Goal: Contribute content: Contribute content

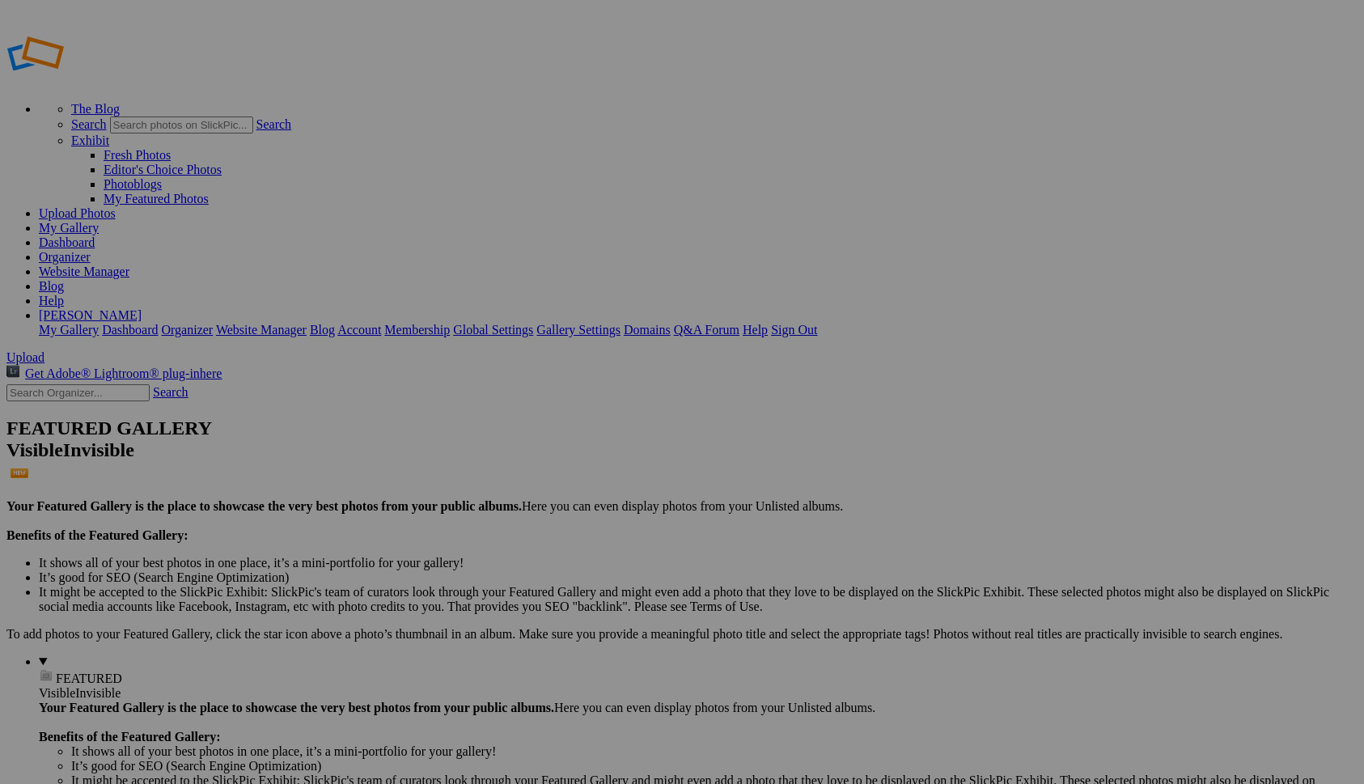
type input "Homepage"
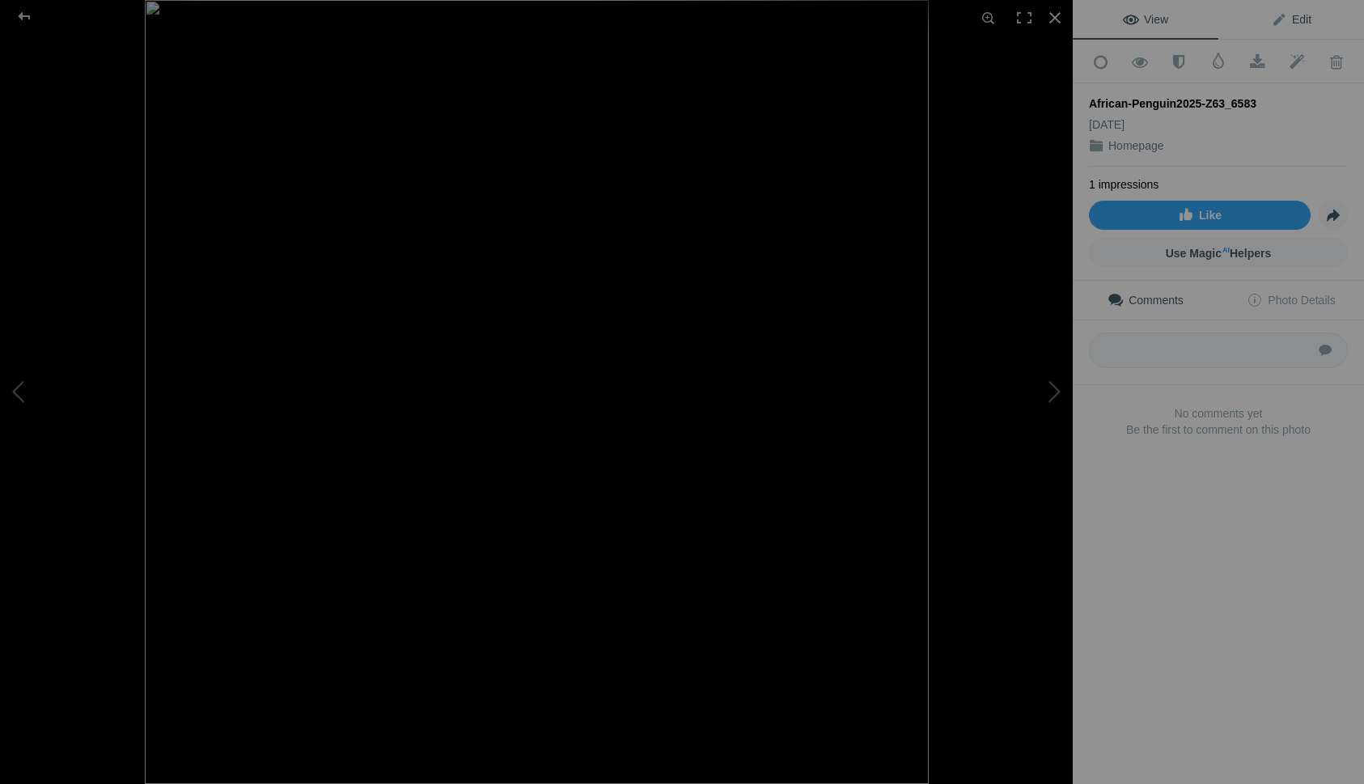
click at [1304, 19] on span "Edit" at bounding box center [1291, 19] width 40 height 13
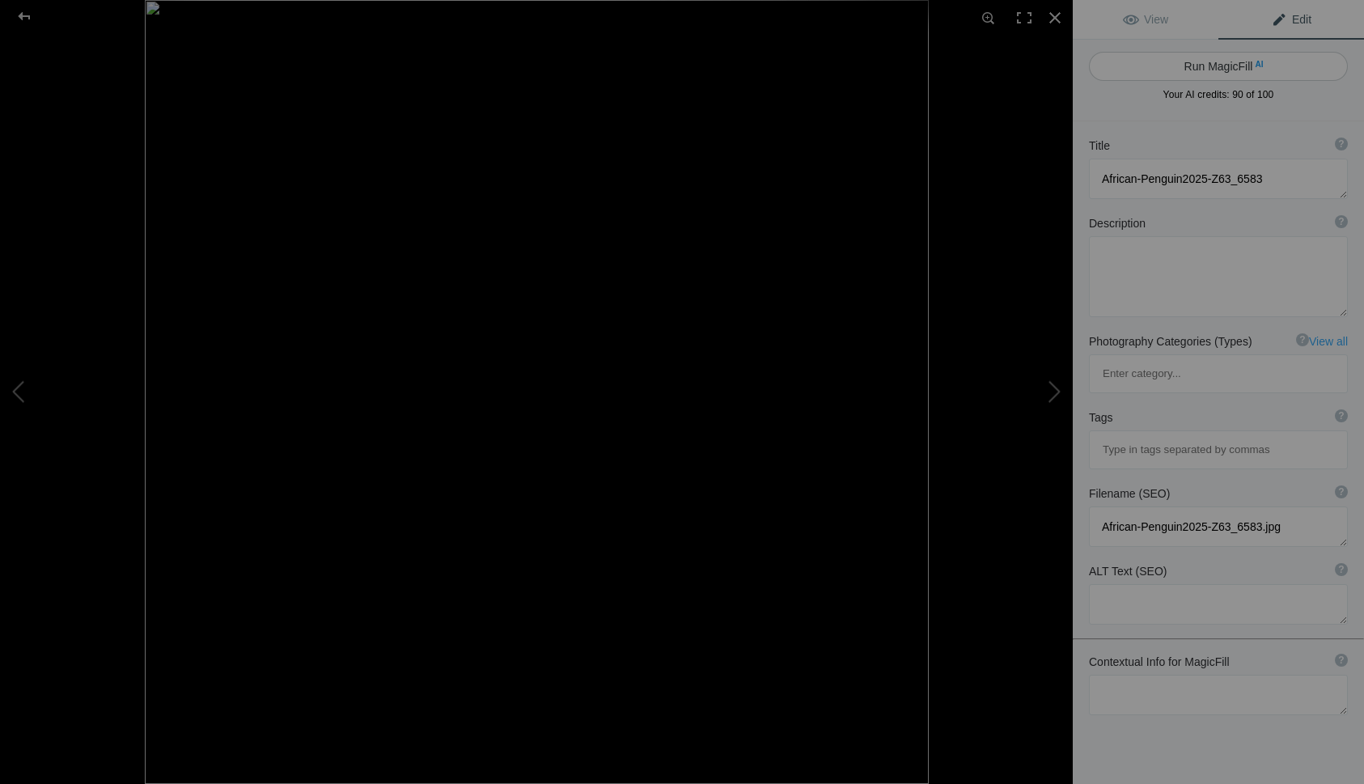
click at [1223, 70] on button "Run MagicFill AI" at bounding box center [1218, 66] width 259 height 29
type textarea "African Penguin Standing on Rocky Shore"
type textarea "This captivating image showcases an African penguin perched on a rugged rock al…"
type textarea "african-penguin-rocky-shore.jpg"
type textarea "An African penguin standing on a rocky shore, showcasing its distinctive black …"
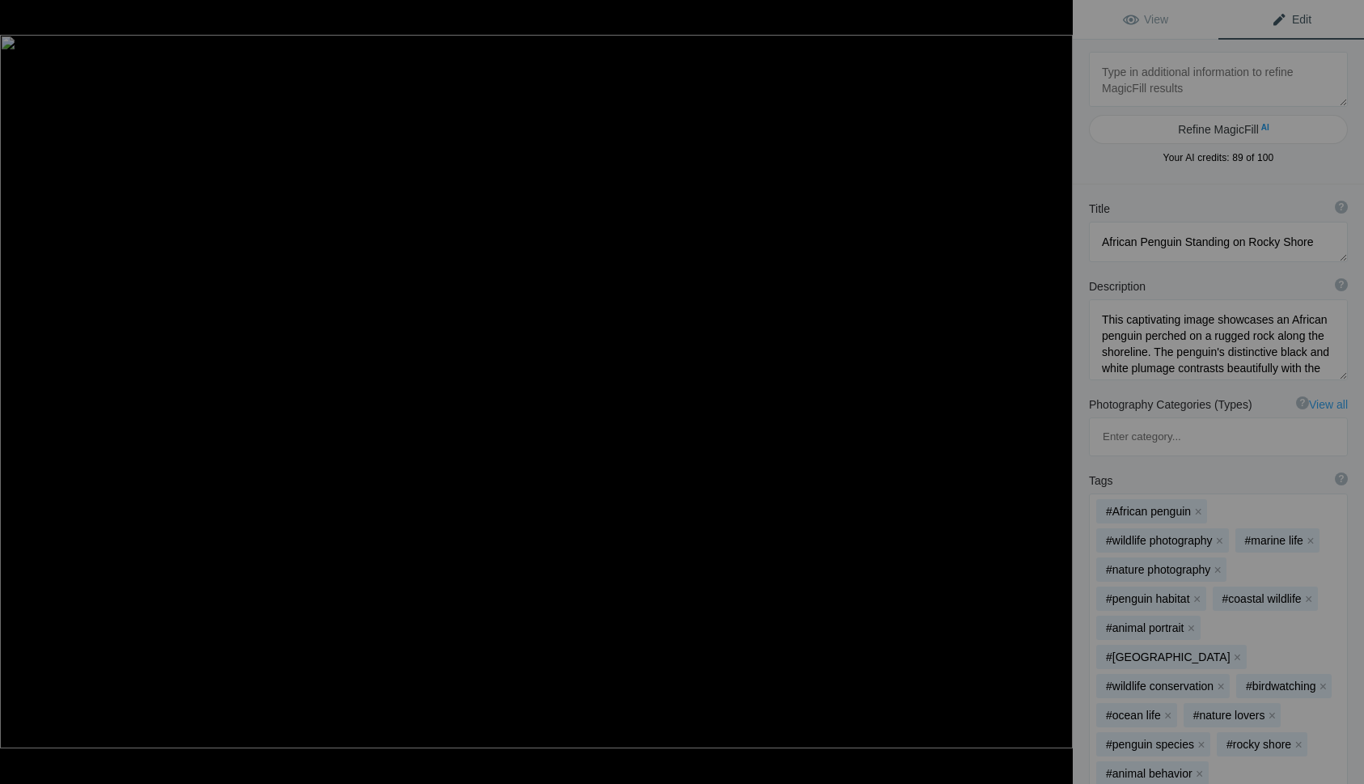
type textarea "Barn Back Winter Sunrise White Barn-DZ6_4915"
type textarea "Barn_Back_Winter_Sunrise_White_Barn-DZ6_4915.jpg"
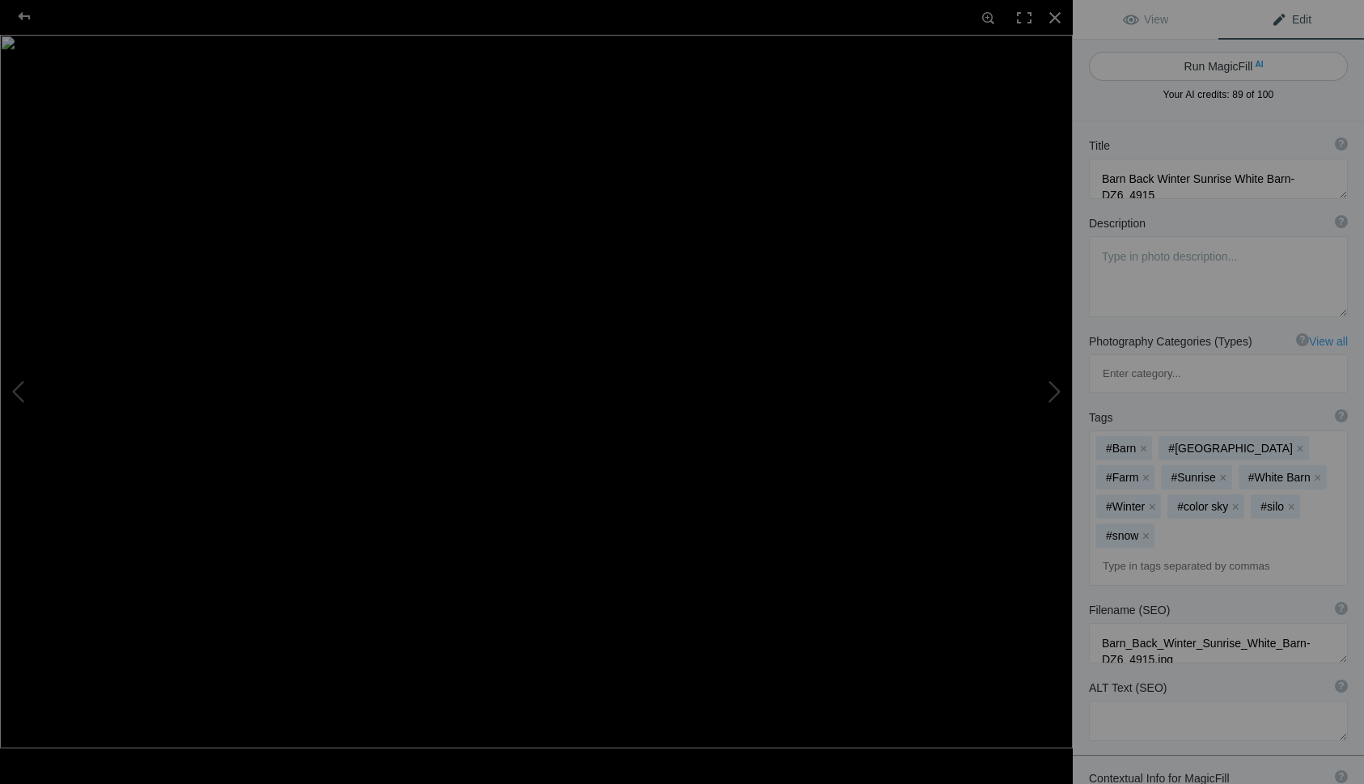
click at [1173, 59] on button "Run MagicFill AI" at bounding box center [1218, 66] width 259 height 29
type textarea "Serene Winter Sunrise Over White Barn and Silos"
type textarea "Experience the tranquil beauty of a winter sunrise illuminating a picturesque w…"
type textarea "serene-winter-sunrise-white-barn-silos.jpg"
type textarea "A serene winter sunrise casts soft pastel colors over a white barn and silos, s…"
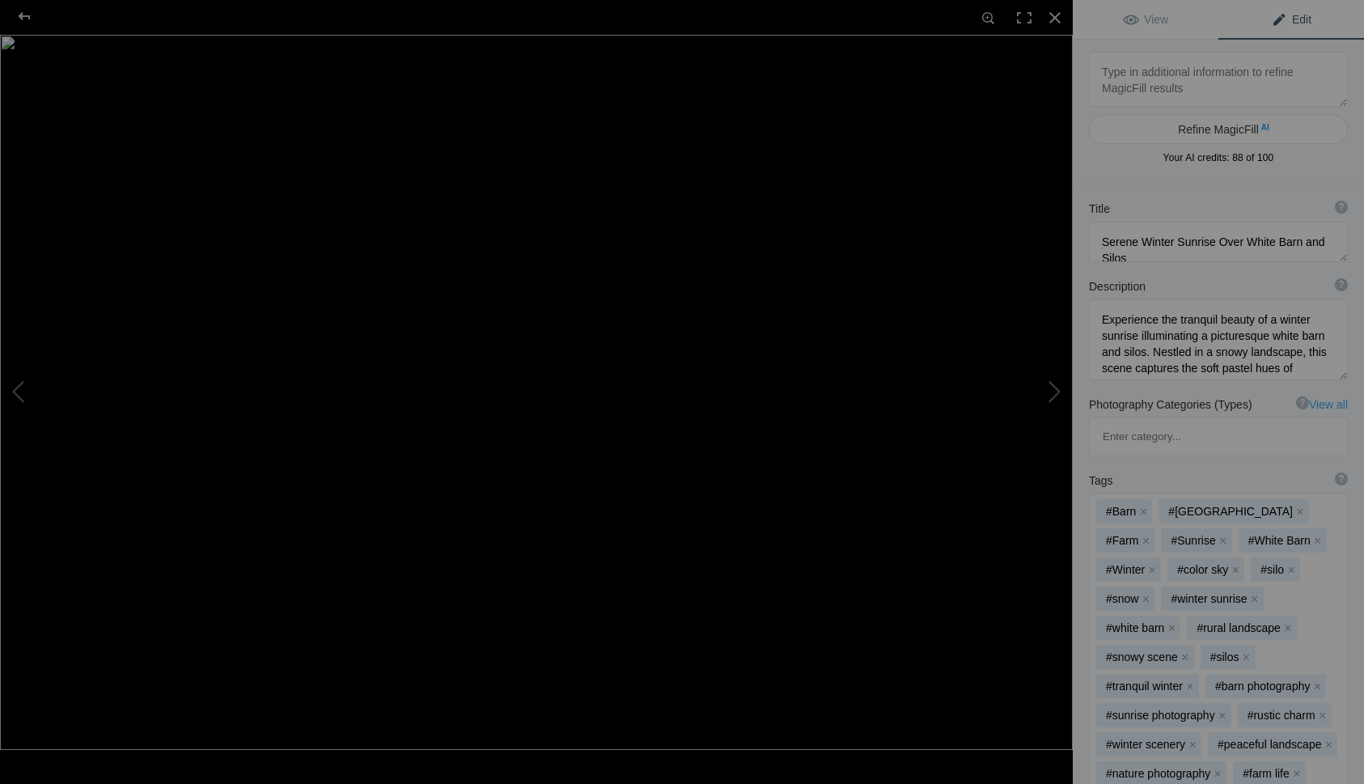
type textarea "Barn Columbia-Red -DS8_0854"
type textarea "Barn_Columbia-Red_-DS8_0854.jpg"
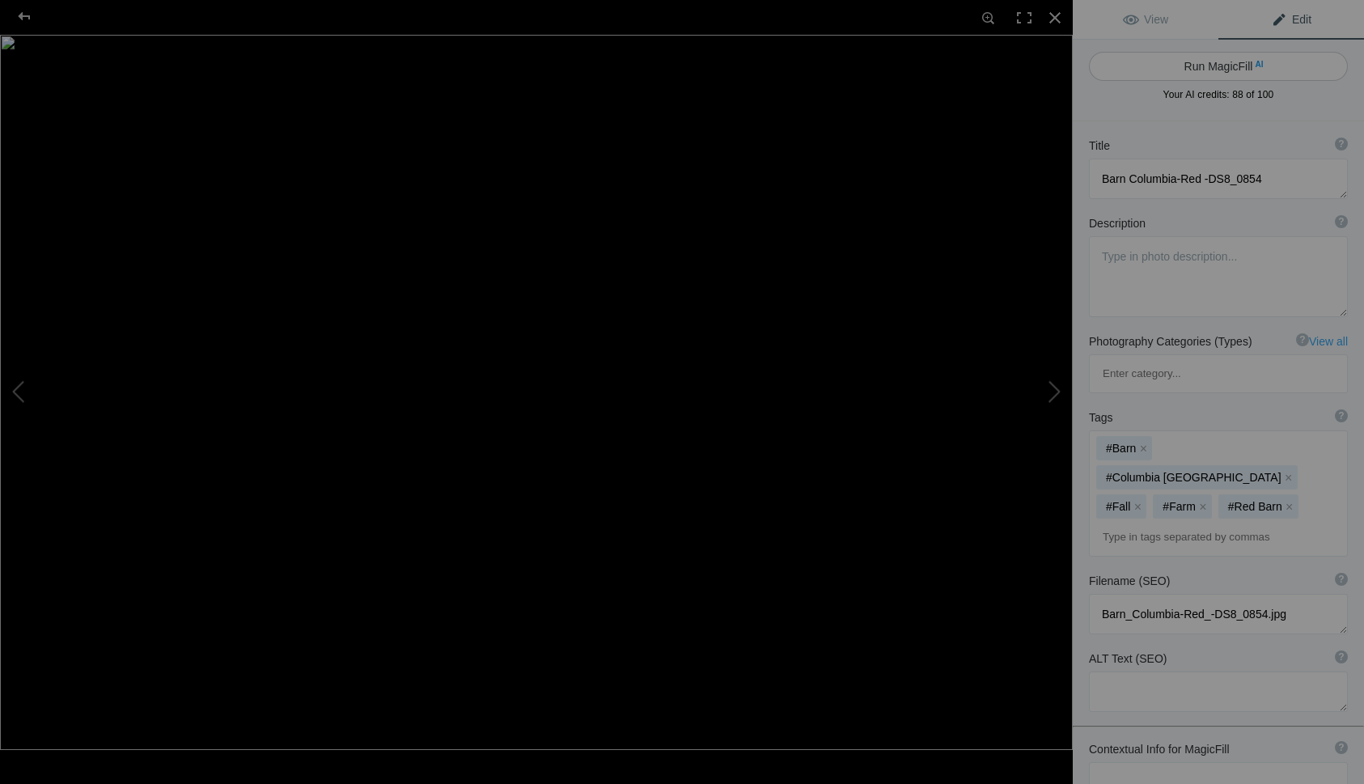
click at [1177, 54] on button "Run MagicFill AI" at bounding box center [1218, 66] width 259 height 29
type textarea "Charming [GEOGRAPHIC_DATA] in [GEOGRAPHIC_DATA] with Scenic Mountain Backdrop"
type textarea "This stunning photograph captures a picturesque red barn nestled in the [GEOGRA…"
type textarea "charming-red-barn-columbia-valley.jpg"
type textarea "A vibrant red barn in [GEOGRAPHIC_DATA] with mountains in the background, surro…"
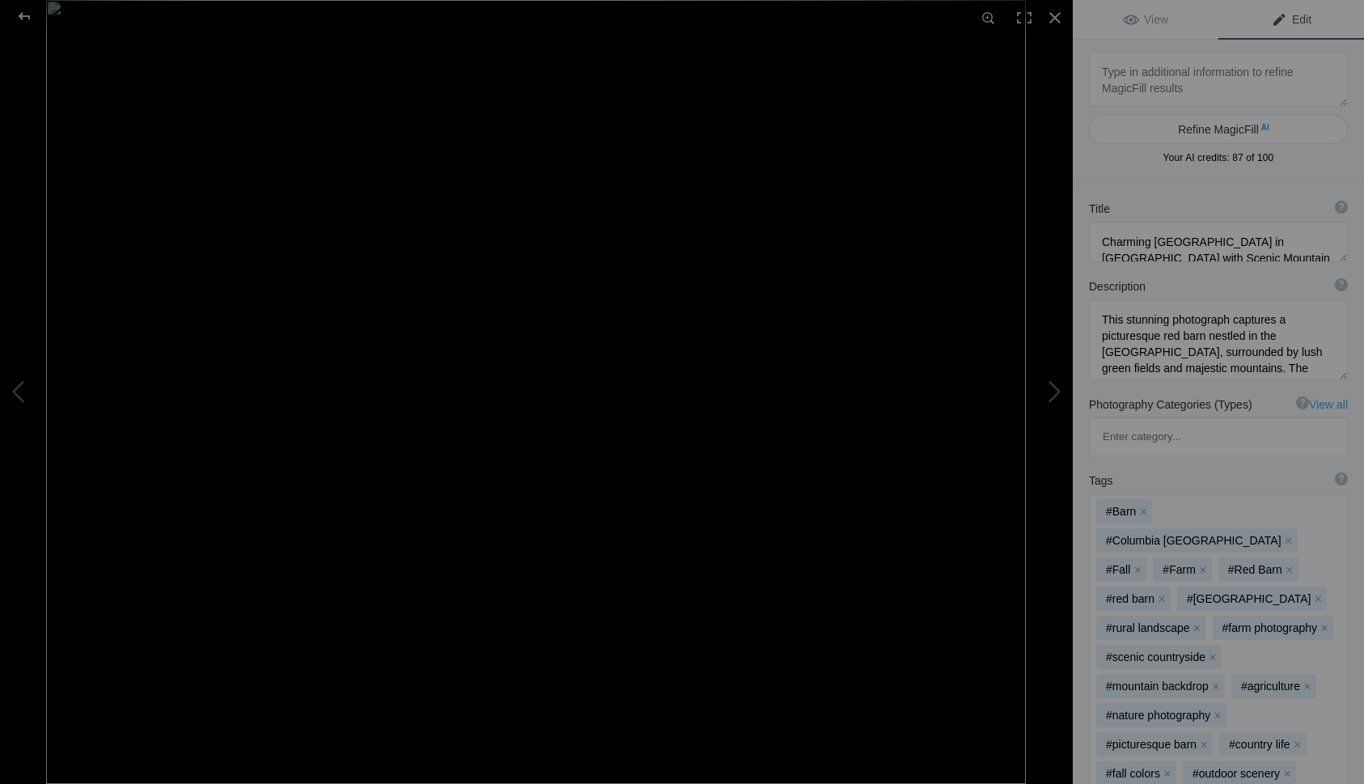
type textarea "Barred-Owl-Fligtht-Trees-IG-D25_6598"
type textarea "Barred-Owl-Fligtht-Trees-IG-D25_6598.jpg"
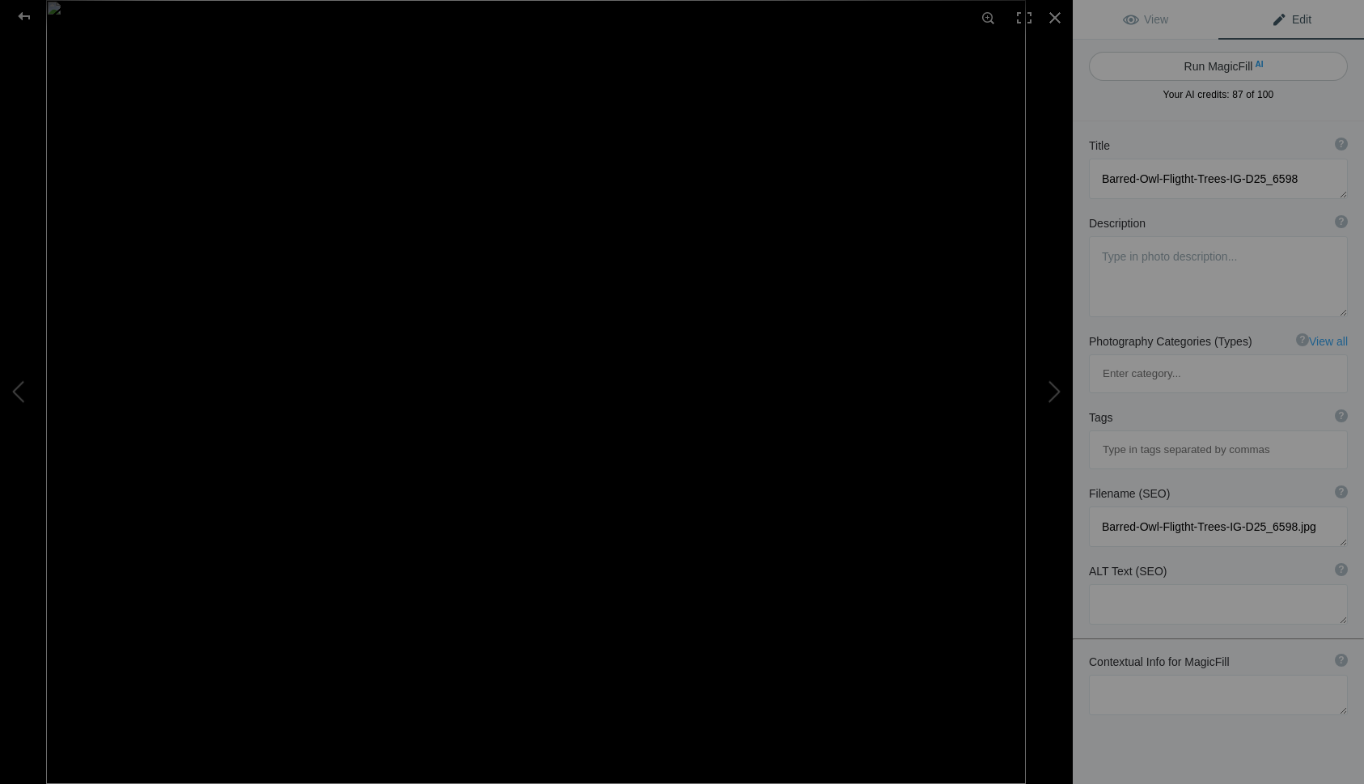
click at [1189, 61] on button "Run MagicFill AI" at bounding box center [1218, 66] width 259 height 29
type textarea "Majestic Barred Owl in Flight Among Trees"
type textarea "Witness the stunning beauty of a Barred Owl soaring gracefully through a forest…"
type textarea "barred-owl-in-flight-forest.jpg"
type textarea "A Barred Owl in mid-flight, showcasing its detailed feathers against a blurred …"
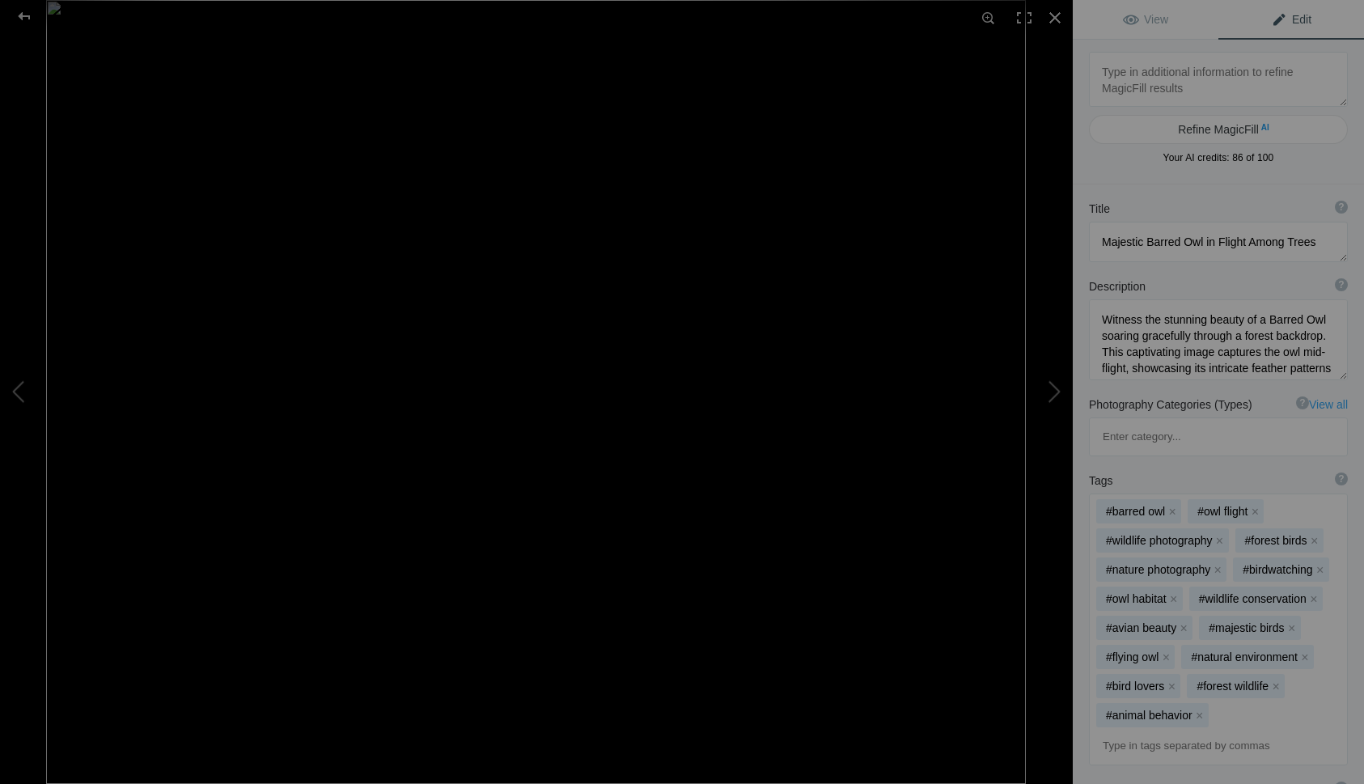
type textarea "Boston Seaport Sunrise-DSD_4610"
type textarea "Boston_Seaport_Sunrise-DSD_4610.jpg"
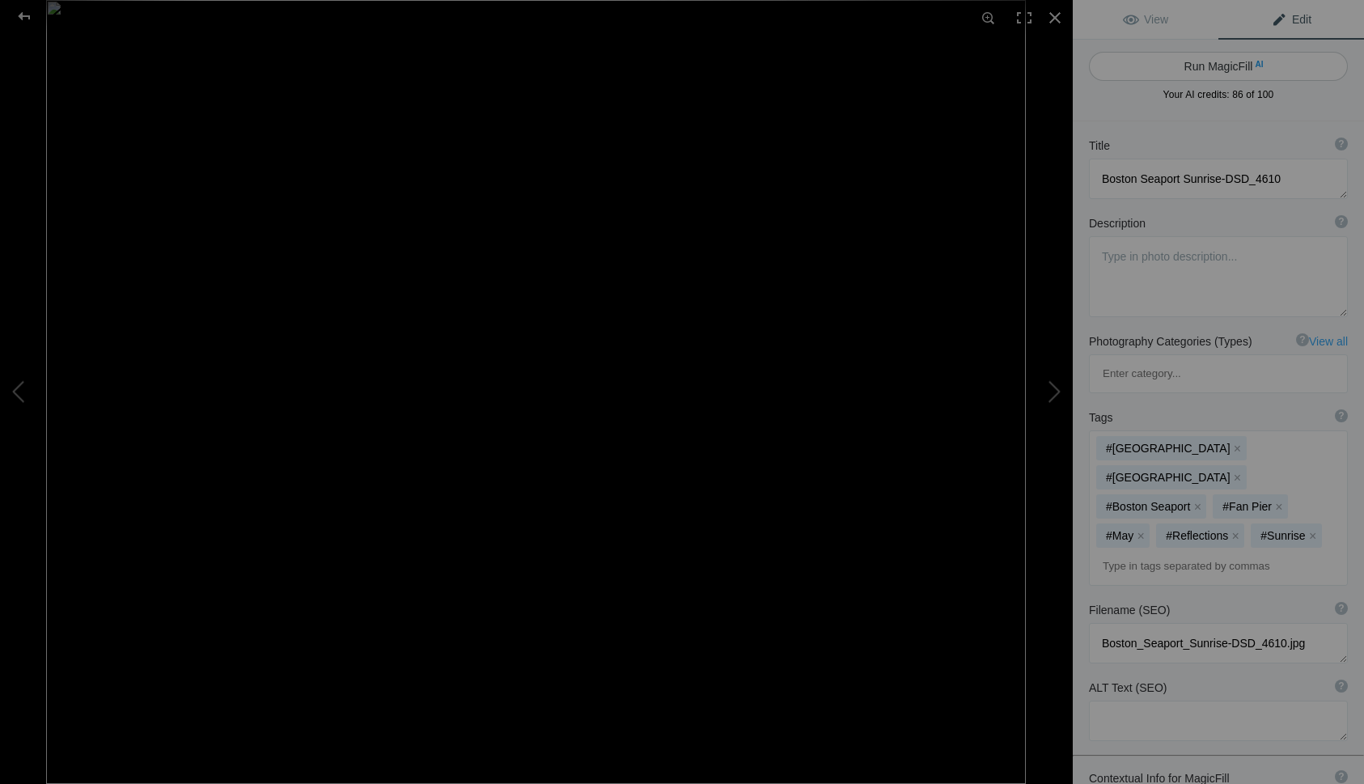
click at [1215, 61] on button "Run MagicFill AI" at bounding box center [1218, 66] width 259 height 29
type textarea "Stunning Sunrise Over [GEOGRAPHIC_DATA]"
type textarea "Experience the breathtaking beauty of a sunrise over Boston Seaport in this cap…"
type textarea "boston-seaport-sunrise.jpg"
type textarea "A stunning sunrise over Boston Seaport, showcasing the city's skyline reflectin…"
